Goal: Browse casually: Explore the website without a specific task or goal

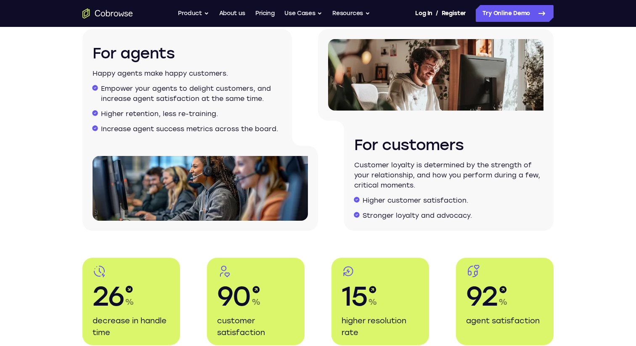
scroll to position [1400, 0]
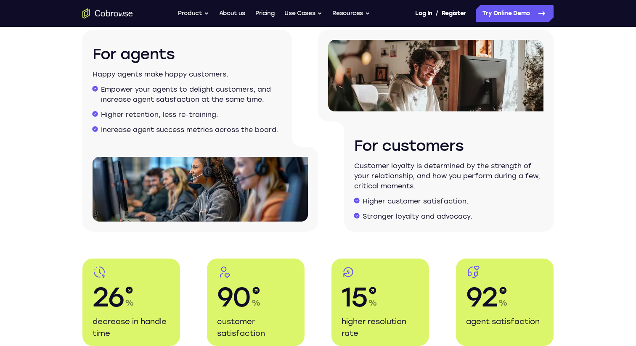
click at [386, 167] on p "Customer loyalty is determined by the strength of your relationship, and how yo…" at bounding box center [448, 176] width 189 height 30
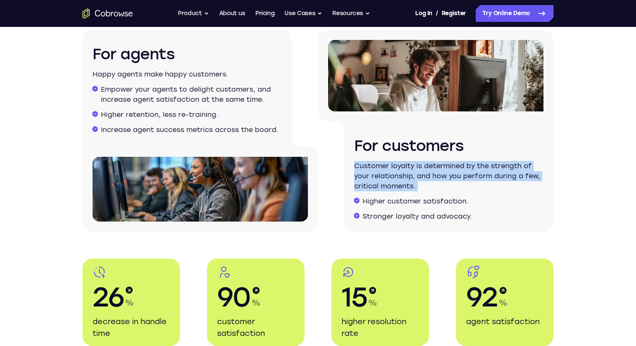
click at [386, 167] on p "Customer loyalty is determined by the strength of your relationship, and how yo…" at bounding box center [448, 176] width 189 height 30
click at [398, 175] on p "Customer loyalty is determined by the strength of your relationship, and how yo…" at bounding box center [448, 176] width 189 height 30
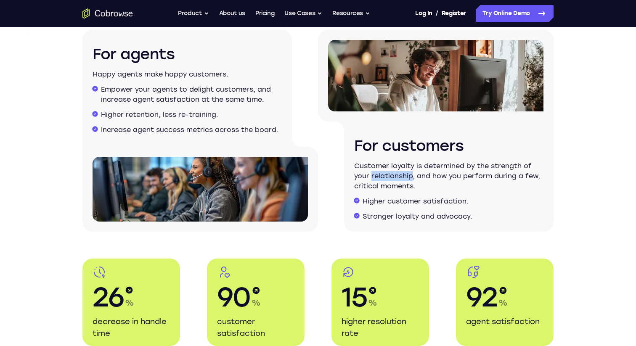
click at [398, 175] on p "Customer loyalty is determined by the strength of your relationship, and how yo…" at bounding box center [448, 176] width 189 height 30
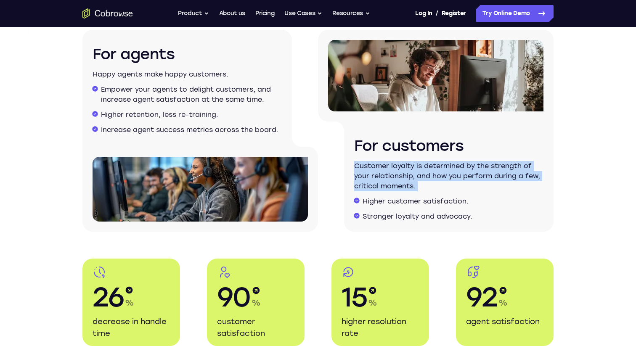
click at [398, 175] on p "Customer loyalty is determined by the strength of your relationship, and how yo…" at bounding box center [448, 176] width 189 height 30
click at [414, 190] on p "Customer loyalty is determined by the strength of your relationship, and how yo…" at bounding box center [448, 176] width 189 height 30
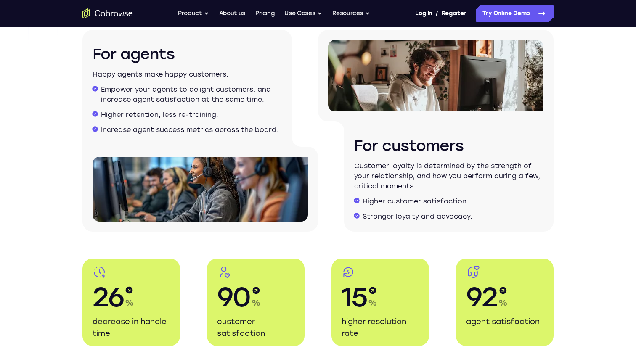
click at [414, 190] on p "Customer loyalty is determined by the strength of your relationship, and how yo…" at bounding box center [448, 176] width 189 height 30
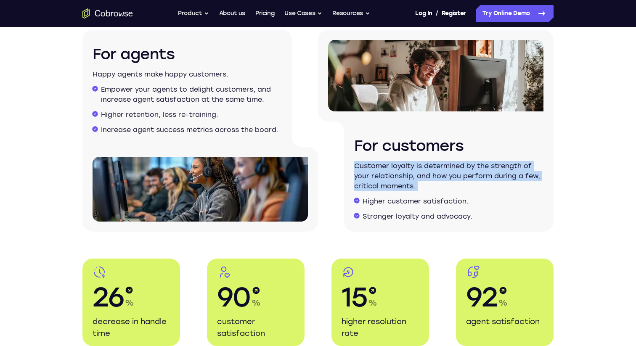
click at [414, 190] on p "Customer loyalty is determined by the strength of your relationship, and how yo…" at bounding box center [448, 176] width 189 height 30
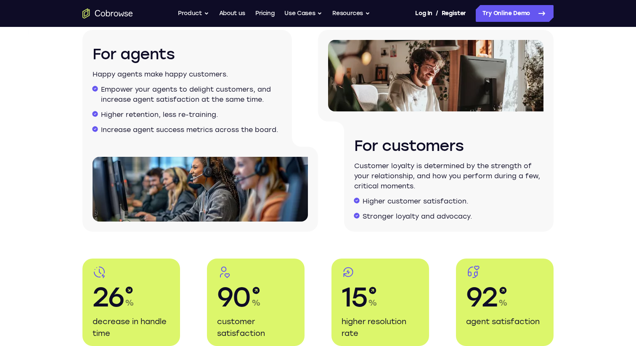
click at [424, 209] on ul "Higher customer satisfaction. Stronger loyalty and advocacy." at bounding box center [448, 209] width 189 height 25
click at [444, 206] on li "Higher customer satisfaction." at bounding box center [453, 202] width 181 height 10
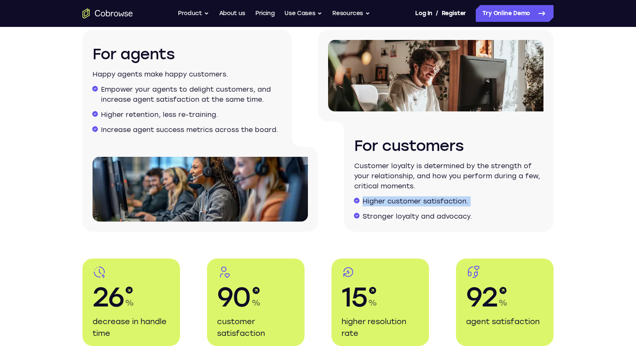
click at [444, 206] on li "Higher customer satisfaction." at bounding box center [453, 202] width 181 height 10
click at [444, 215] on li "Stronger loyalty and advocacy." at bounding box center [453, 217] width 181 height 10
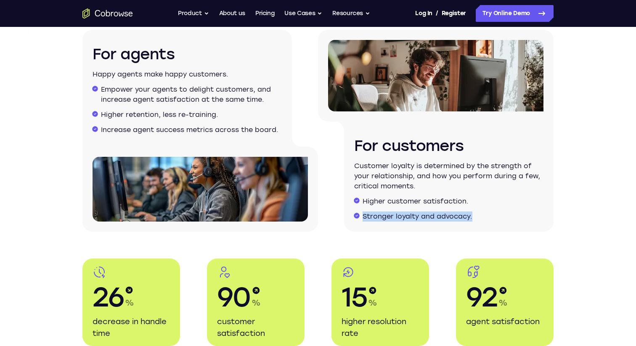
click at [444, 215] on li "Stronger loyalty and advocacy." at bounding box center [453, 217] width 181 height 10
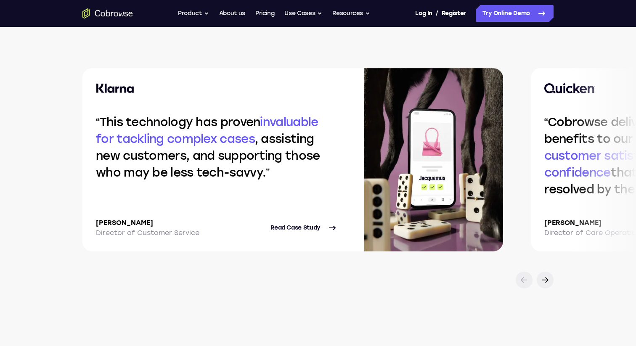
scroll to position [1767, 0]
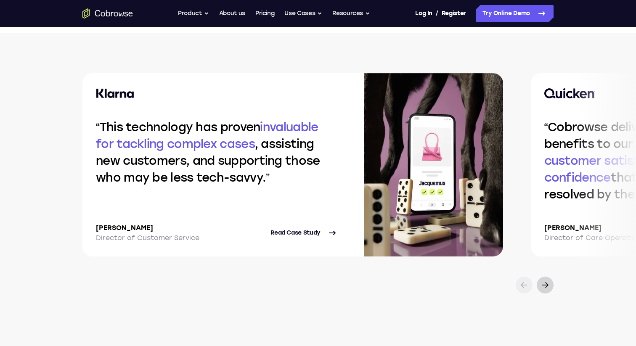
click at [545, 287] on icon at bounding box center [545, 285] width 10 height 10
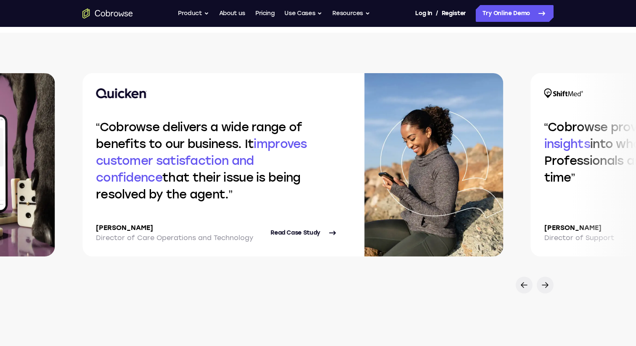
click at [237, 147] on q "Cobrowse delivers a wide range of benefits to our business. It improves custome…" at bounding box center [201, 161] width 211 height 82
click at [548, 284] on icon at bounding box center [545, 285] width 10 height 10
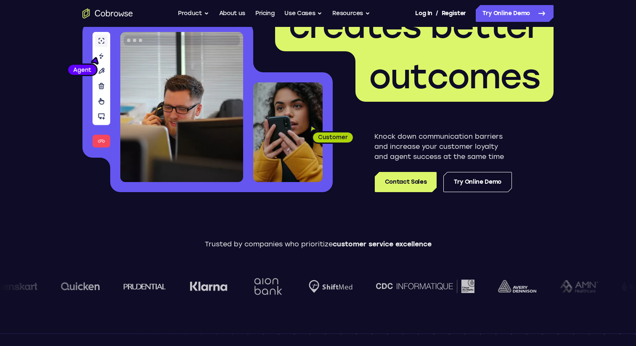
scroll to position [0, 0]
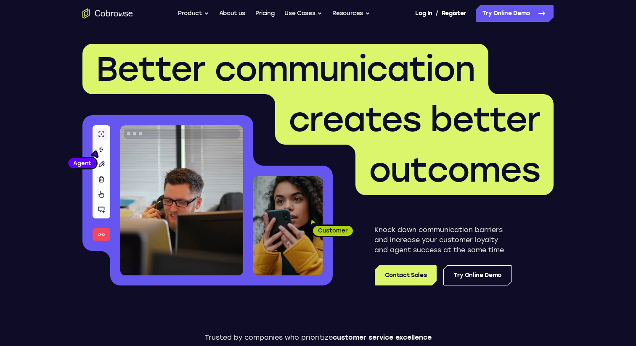
click at [433, 244] on p "Knock down communication barriers and increase your customer loyalty and agent …" at bounding box center [444, 240] width 138 height 30
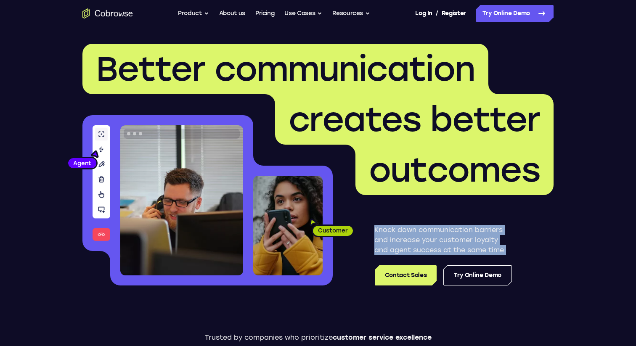
click at [433, 244] on p "Knock down communication barriers and increase your customer loyalty and agent …" at bounding box center [444, 240] width 138 height 30
click at [356, 13] on button "Resources" at bounding box center [351, 13] width 38 height 17
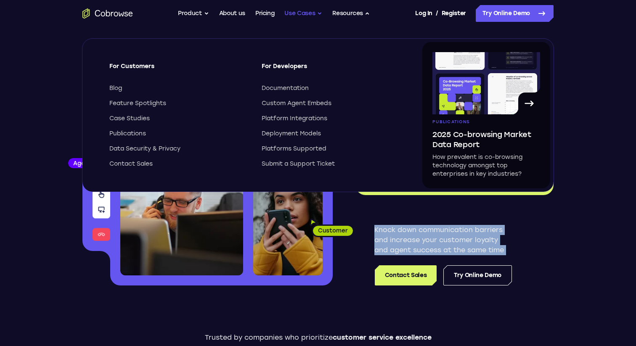
click at [300, 15] on button "Use Cases" at bounding box center [303, 13] width 38 height 17
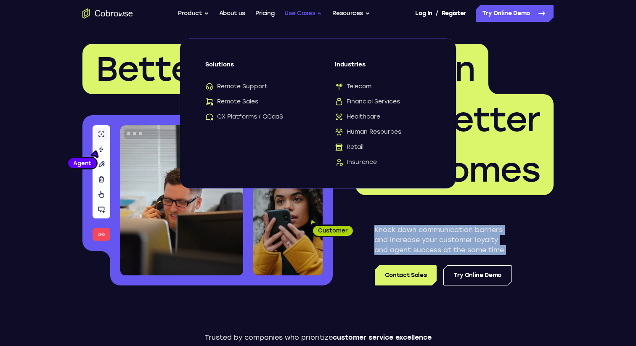
click at [300, 15] on button "Use Cases" at bounding box center [303, 13] width 38 height 17
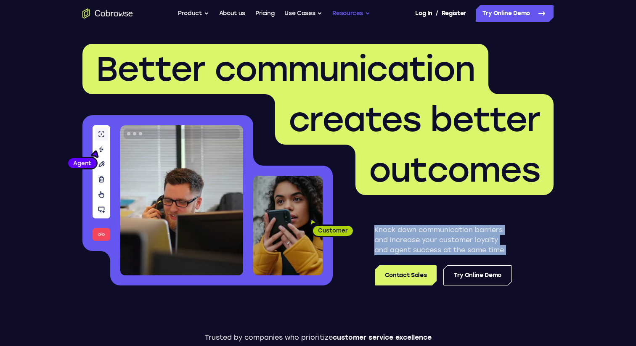
click at [347, 13] on button "Resources" at bounding box center [351, 13] width 38 height 17
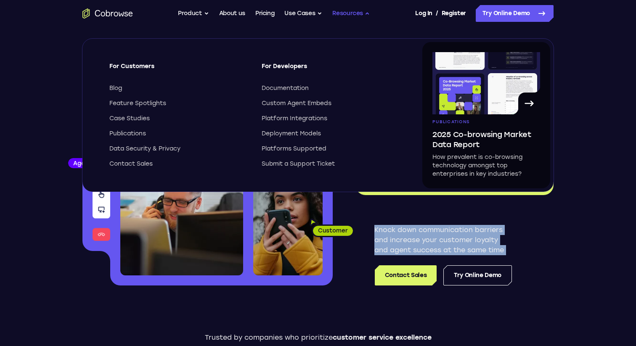
click at [351, 13] on button "Resources" at bounding box center [351, 13] width 38 height 17
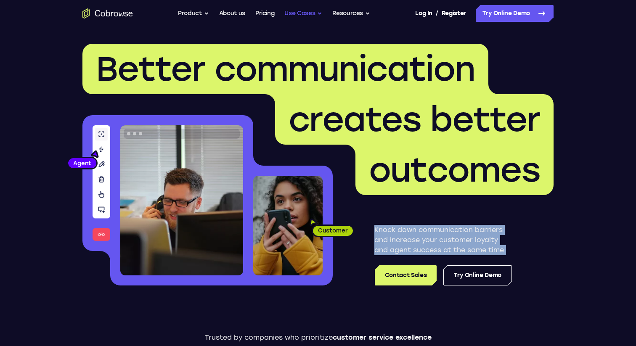
click at [301, 16] on button "Use Cases" at bounding box center [303, 13] width 38 height 17
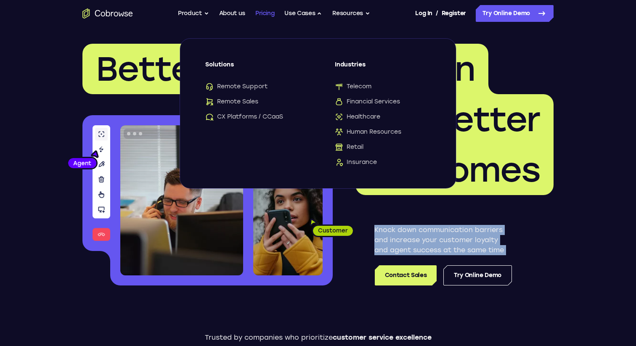
click at [268, 20] on link "Pricing" at bounding box center [264, 13] width 19 height 17
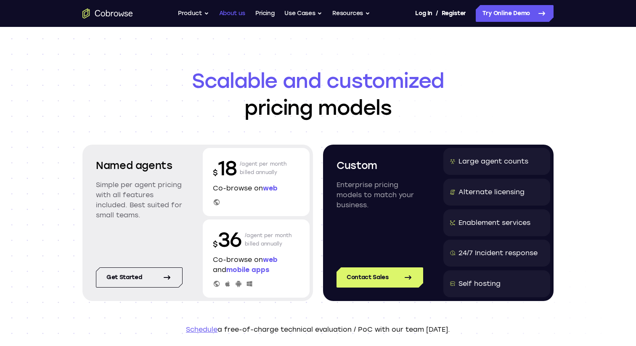
click at [233, 20] on link "About us" at bounding box center [232, 13] width 26 height 17
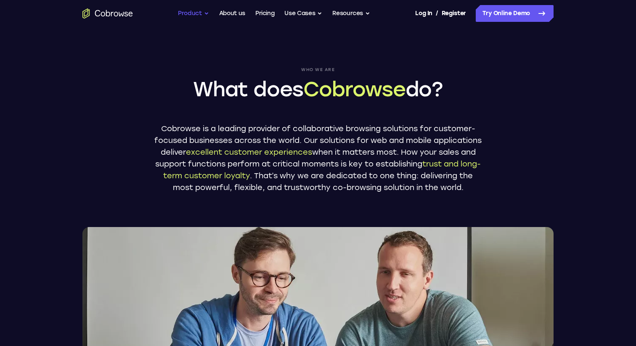
click at [197, 13] on button "Product" at bounding box center [193, 13] width 31 height 17
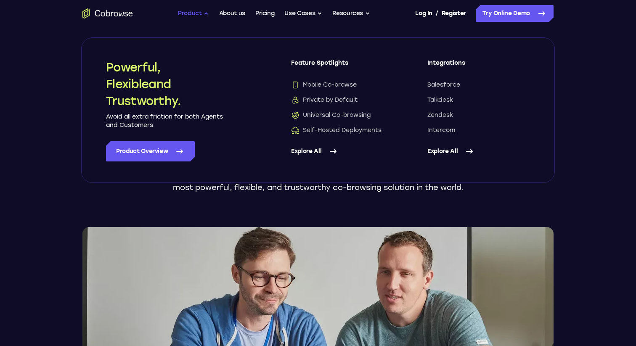
click at [192, 13] on button "Product" at bounding box center [193, 13] width 31 height 17
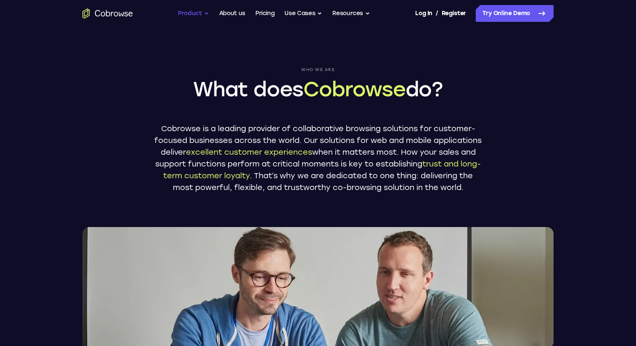
click at [198, 13] on button "Product" at bounding box center [193, 13] width 31 height 17
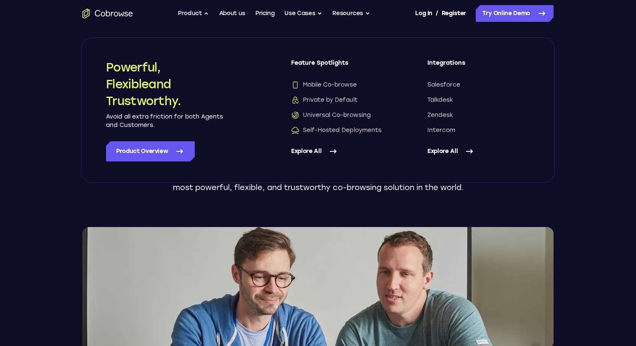
click at [104, 16] on icon "Go to the home page" at bounding box center [107, 13] width 50 height 10
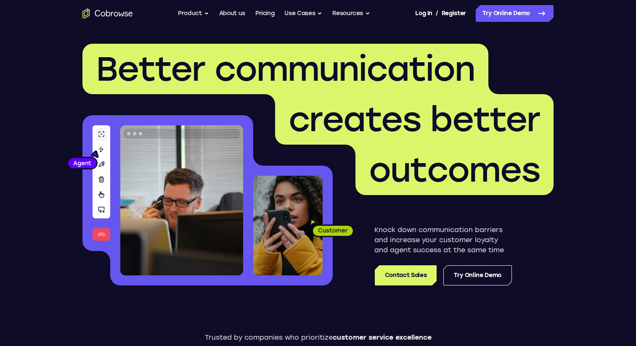
click at [375, 72] on span "Better communication" at bounding box center [285, 69] width 379 height 40
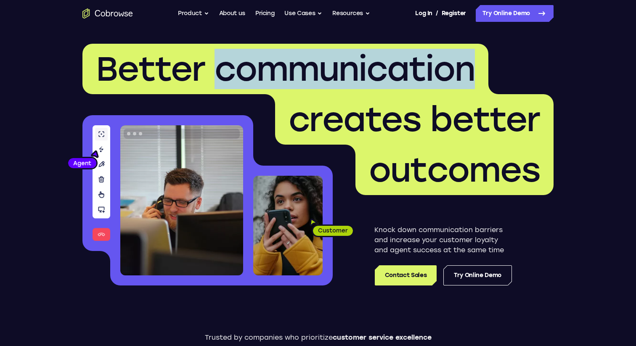
click at [375, 72] on span "Better communication" at bounding box center [285, 69] width 379 height 40
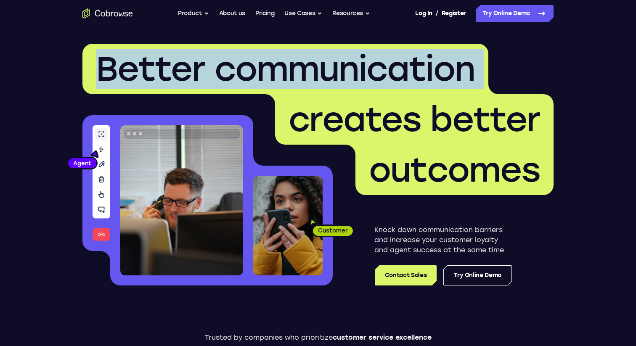
click at [375, 72] on span "Better communication" at bounding box center [285, 69] width 379 height 40
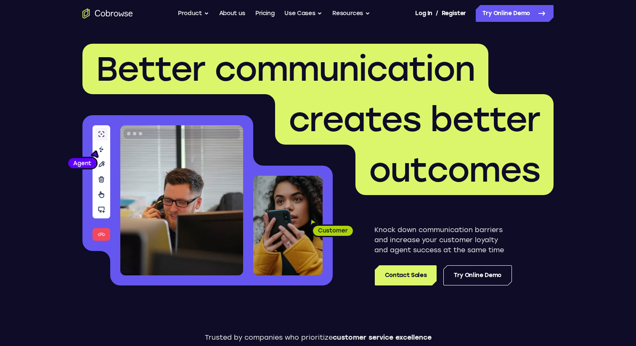
click at [399, 114] on span "creates better" at bounding box center [415, 119] width 252 height 40
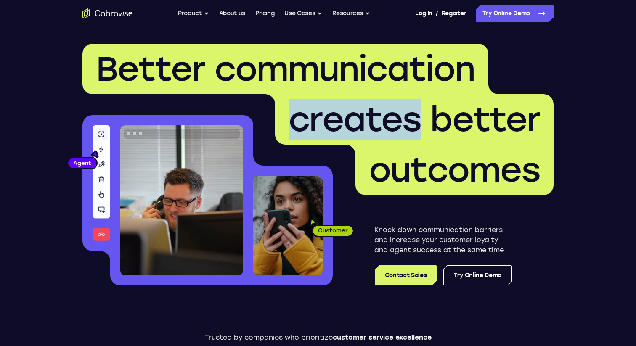
click at [399, 114] on span "creates better" at bounding box center [415, 119] width 252 height 40
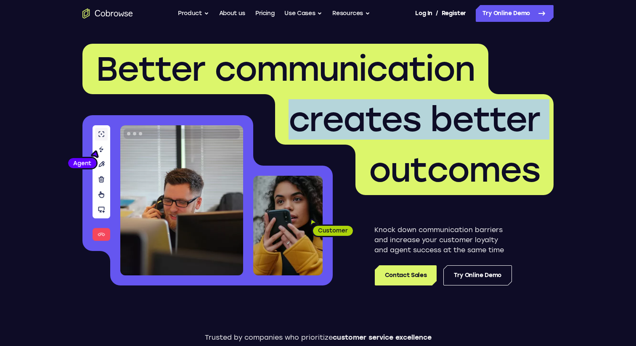
click at [399, 114] on span "creates better" at bounding box center [415, 119] width 252 height 40
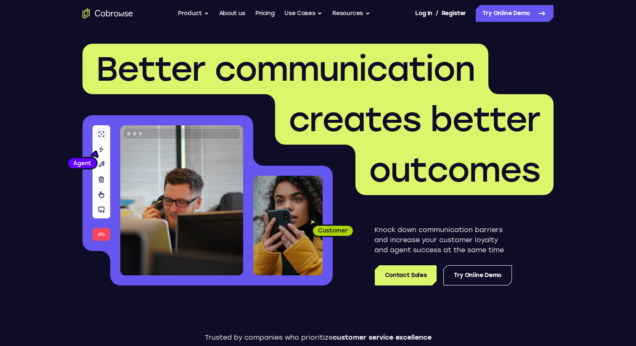
click at [422, 155] on span "outcomes" at bounding box center [454, 170] width 171 height 40
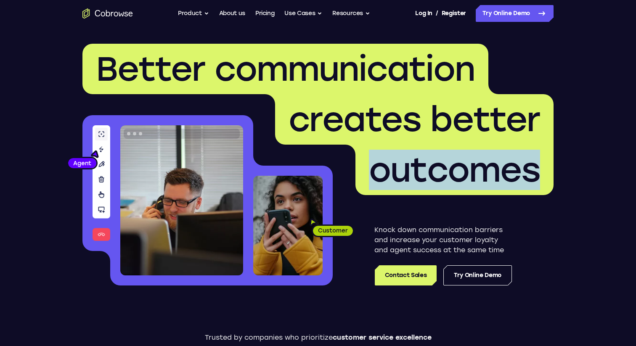
click at [422, 155] on span "outcomes" at bounding box center [454, 170] width 171 height 40
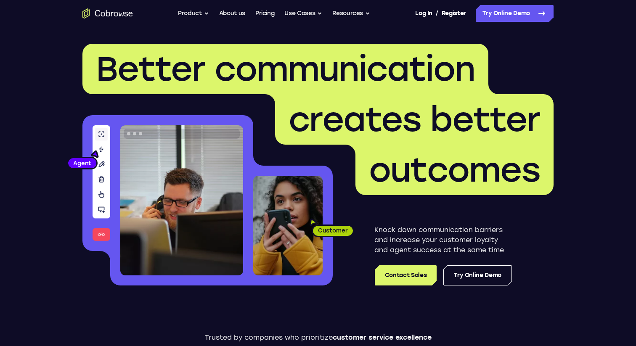
click at [417, 130] on span "creates better" at bounding box center [415, 119] width 252 height 40
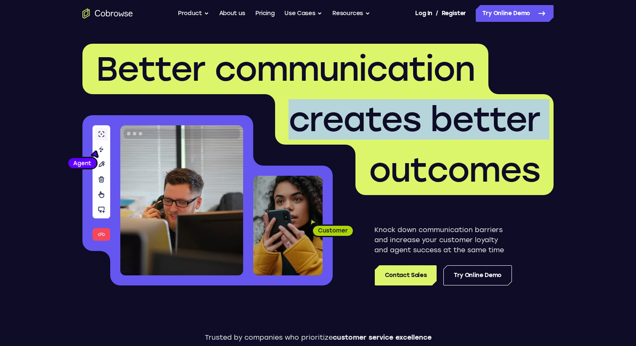
click at [417, 130] on span "creates better" at bounding box center [415, 119] width 252 height 40
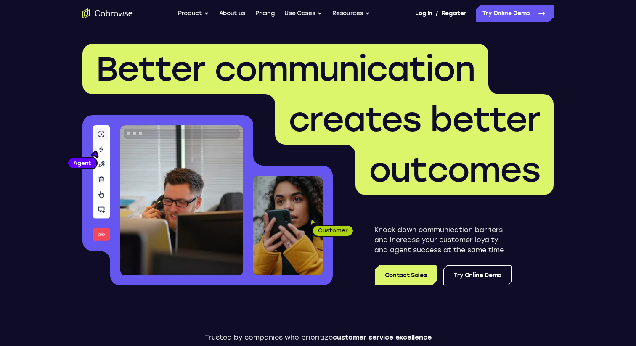
click at [391, 89] on span "Better communication" at bounding box center [285, 69] width 379 height 40
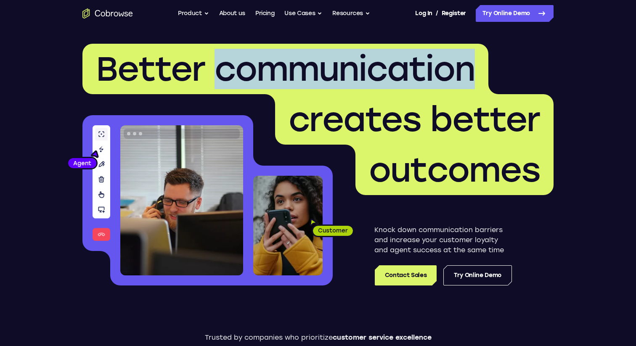
click at [391, 89] on span "Better communication" at bounding box center [285, 69] width 379 height 40
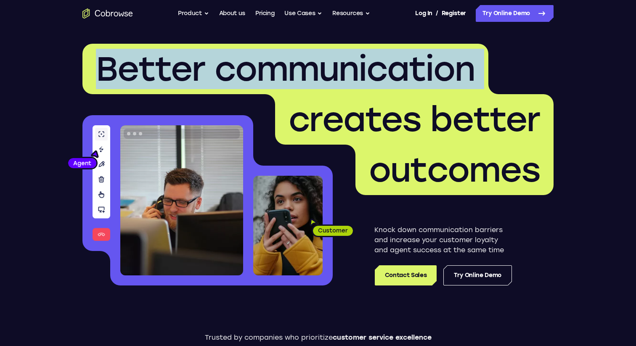
click at [391, 89] on span "Better communication" at bounding box center [285, 69] width 379 height 40
click at [365, 82] on span "Better communication" at bounding box center [285, 69] width 379 height 40
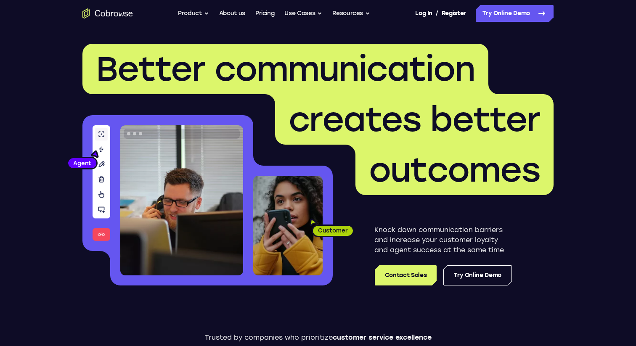
click at [364, 102] on span "creates better" at bounding box center [415, 119] width 252 height 40
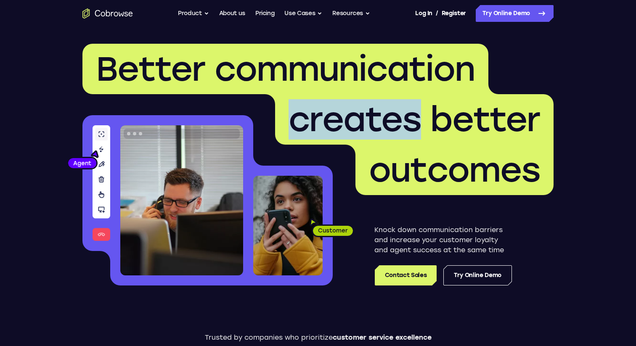
click at [364, 102] on span "creates better" at bounding box center [415, 119] width 252 height 40
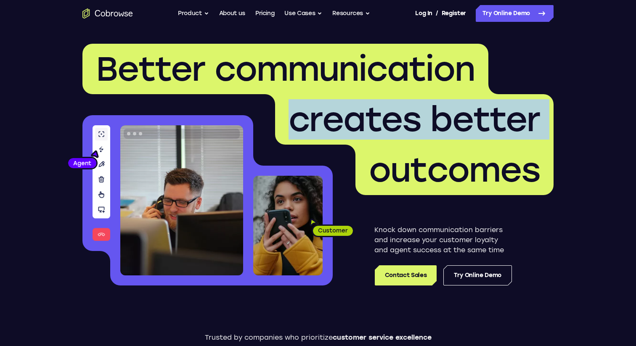
click at [364, 102] on span "creates better" at bounding box center [415, 119] width 252 height 40
click at [394, 125] on span "creates better" at bounding box center [415, 119] width 252 height 40
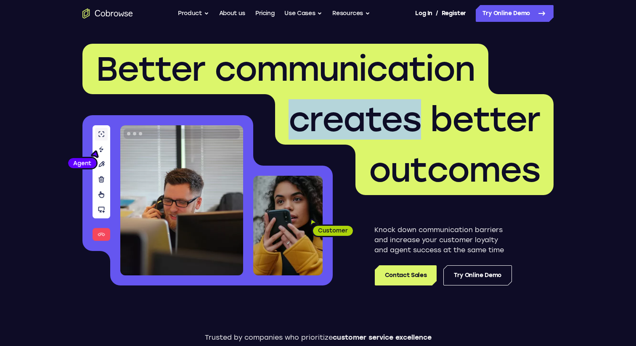
click at [394, 125] on span "creates better" at bounding box center [415, 119] width 252 height 40
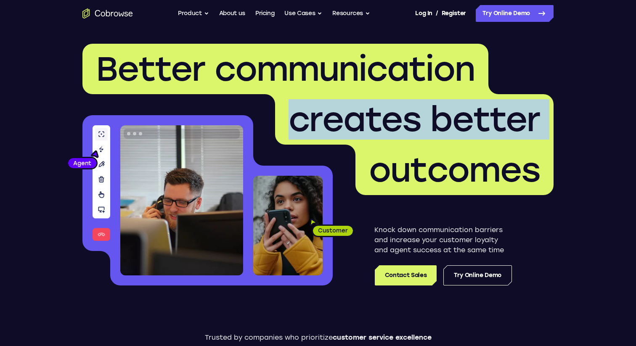
click at [394, 125] on span "creates better" at bounding box center [415, 119] width 252 height 40
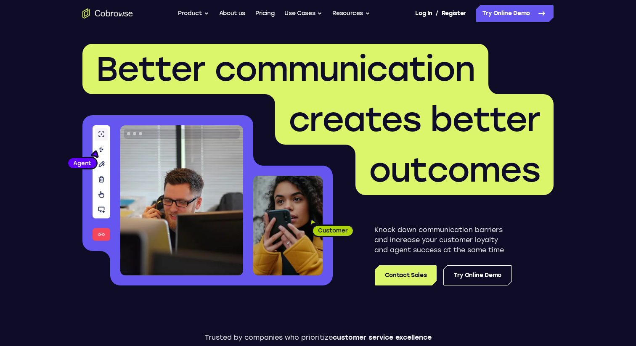
click at [414, 173] on span "outcomes" at bounding box center [454, 170] width 171 height 40
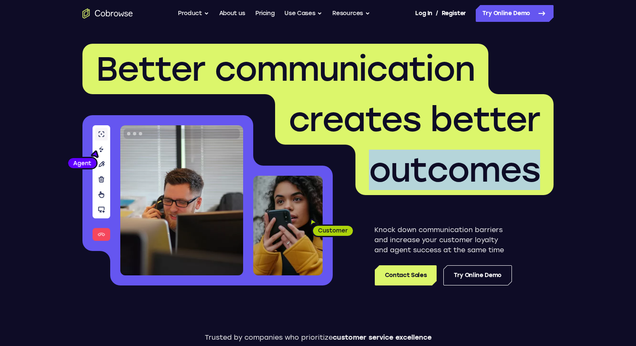
click at [414, 173] on span "outcomes" at bounding box center [454, 170] width 171 height 40
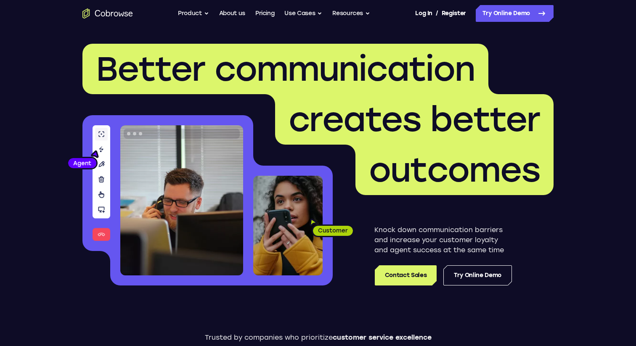
click at [407, 102] on span "creates better" at bounding box center [415, 119] width 252 height 40
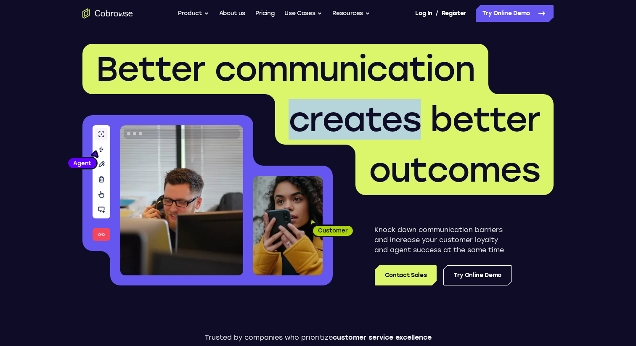
click at [407, 102] on span "creates better" at bounding box center [415, 119] width 252 height 40
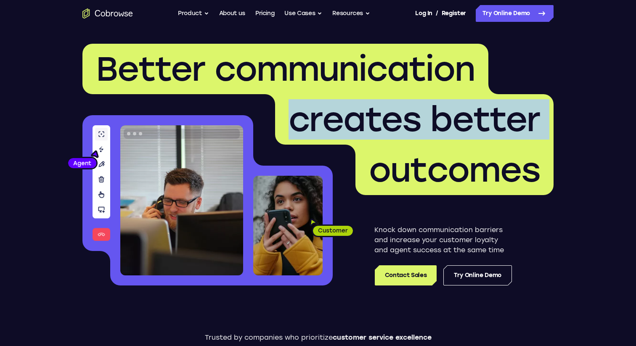
click at [407, 102] on span "creates better" at bounding box center [415, 119] width 252 height 40
click at [407, 103] on span "creates better" at bounding box center [415, 119] width 252 height 40
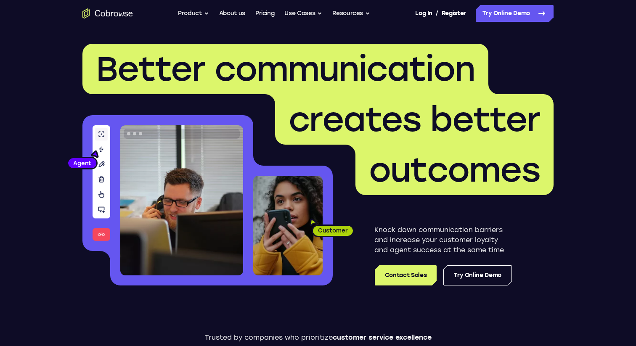
click at [369, 66] on span "Better communication" at bounding box center [285, 69] width 379 height 40
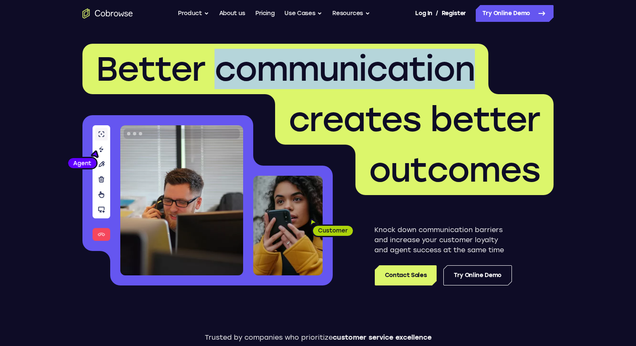
click at [369, 66] on span "Better communication" at bounding box center [285, 69] width 379 height 40
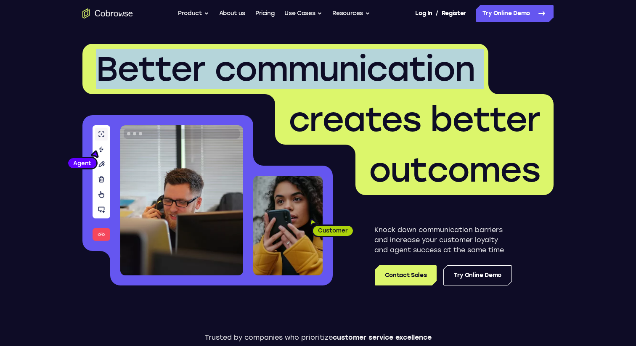
click at [369, 66] on span "Better communication" at bounding box center [285, 69] width 379 height 40
click at [364, 72] on span "Better communication" at bounding box center [285, 69] width 379 height 40
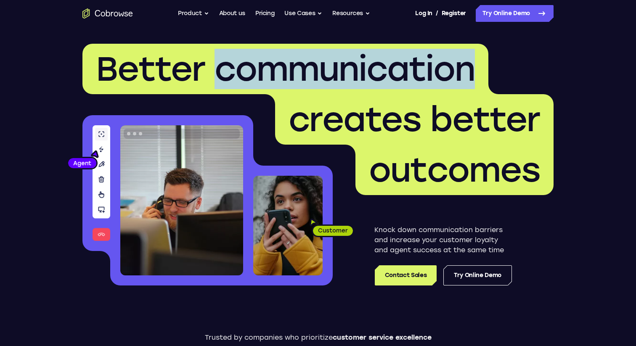
click at [364, 72] on span "Better communication" at bounding box center [285, 69] width 379 height 40
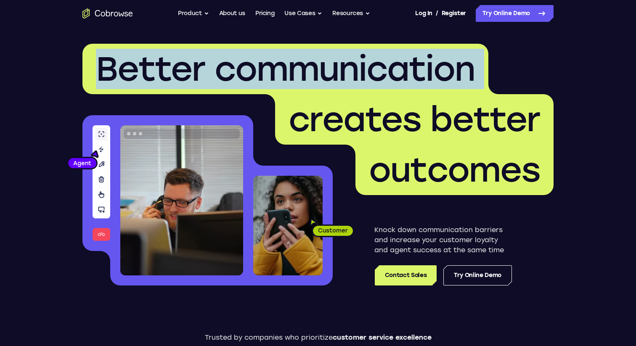
click at [364, 72] on span "Better communication" at bounding box center [285, 69] width 379 height 40
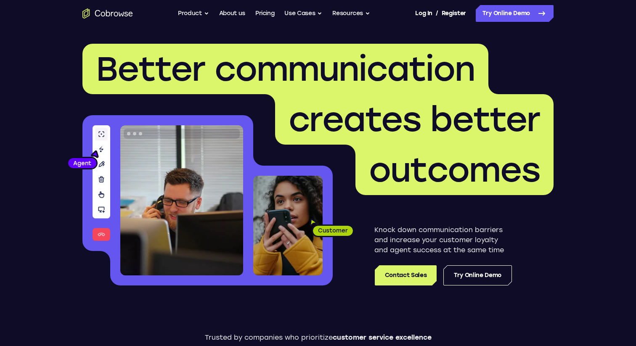
click at [441, 113] on span "creates better" at bounding box center [415, 119] width 252 height 40
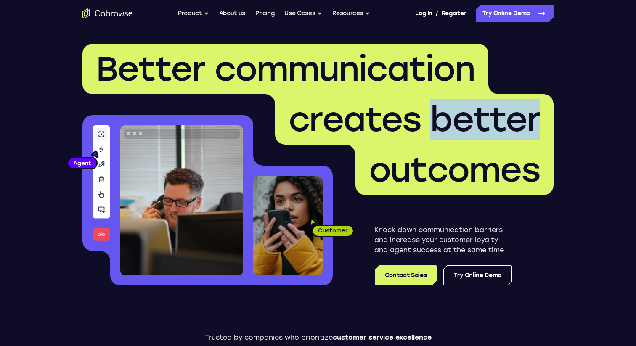
click at [441, 113] on span "creates better" at bounding box center [415, 119] width 252 height 40
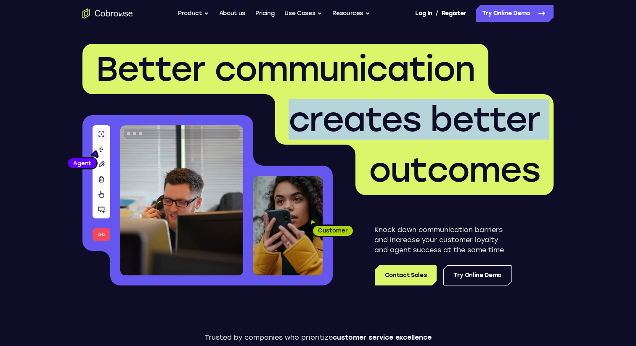
click at [441, 113] on span "creates better" at bounding box center [415, 119] width 252 height 40
click at [465, 122] on span "creates better" at bounding box center [415, 119] width 252 height 40
